Goal: Task Accomplishment & Management: Complete application form

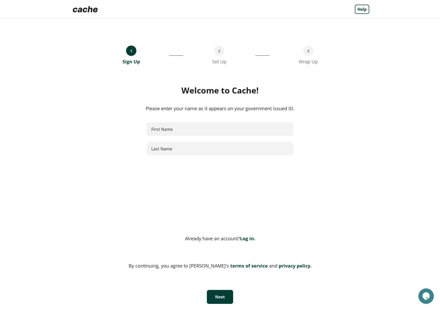
click at [160, 129] on input "First Name" at bounding box center [220, 129] width 147 height 14
click at [327, 116] on div "Welcome to Cache! Please enter your name as it appears on your government issue…" at bounding box center [220, 153] width 298 height 136
click at [196, 129] on input "First Name" at bounding box center [220, 129] width 146 height 14
click at [195, 128] on input "First Name" at bounding box center [220, 129] width 146 height 14
click at [232, 92] on div "Welcome to Cache!" at bounding box center [220, 90] width 298 height 10
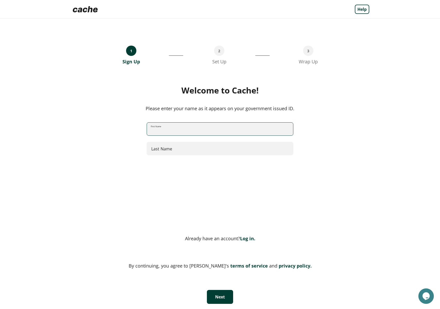
click at [192, 126] on input "First Name" at bounding box center [220, 129] width 146 height 14
click at [328, 130] on div "First Name First Name Last Name Last Name" at bounding box center [220, 141] width 298 height 39
click at [239, 130] on input "First Name" at bounding box center [220, 129] width 146 height 14
